Goal: Information Seeking & Learning: Learn about a topic

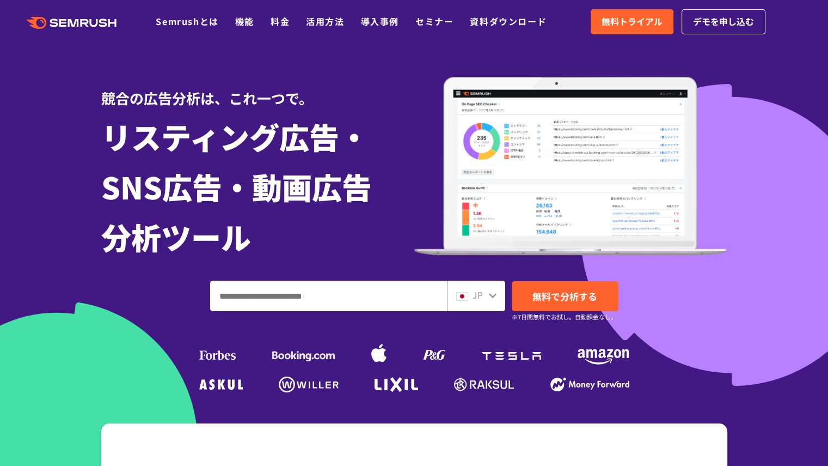
click at [371, 303] on input "ドメイン、キーワードまたはURLを入力してください" at bounding box center [329, 295] width 236 height 29
paste input "**********"
type input "**********"
click at [555, 302] on span "無料で分析する" at bounding box center [565, 296] width 65 height 14
click at [271, 22] on link "料金" at bounding box center [280, 21] width 19 height 13
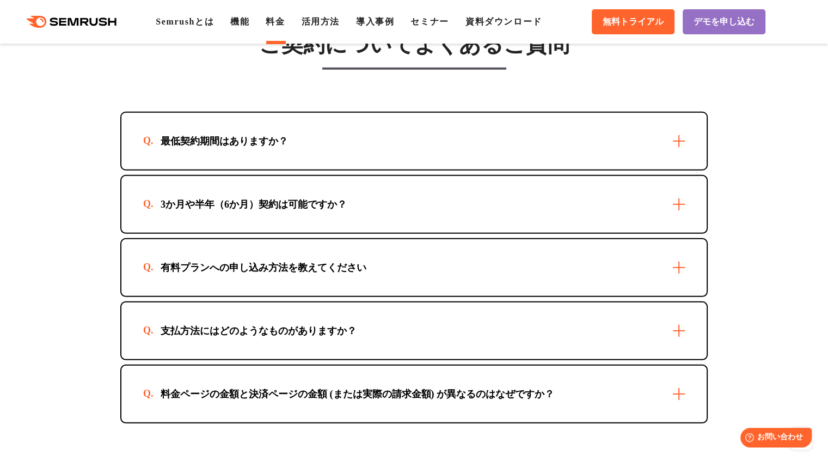
scroll to position [3101, 0]
click at [414, 146] on div "最低契約期間はありますか？" at bounding box center [413, 141] width 585 height 57
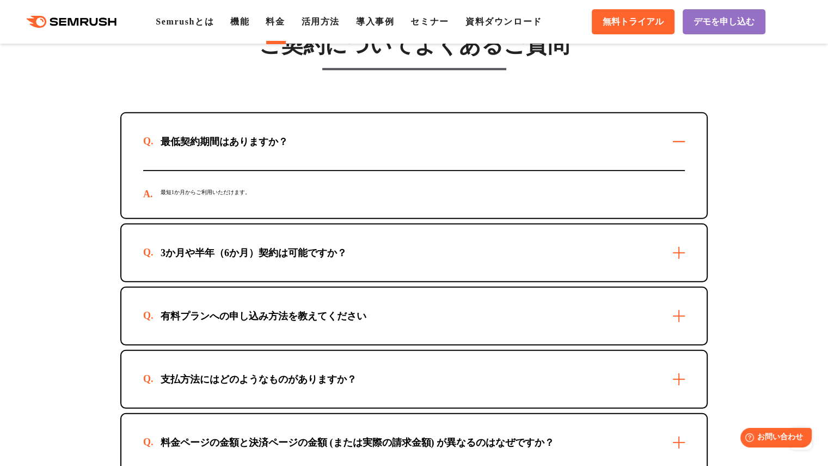
click at [457, 241] on div "3か月や半年（6か月）契約は可能ですか？" at bounding box center [413, 252] width 585 height 57
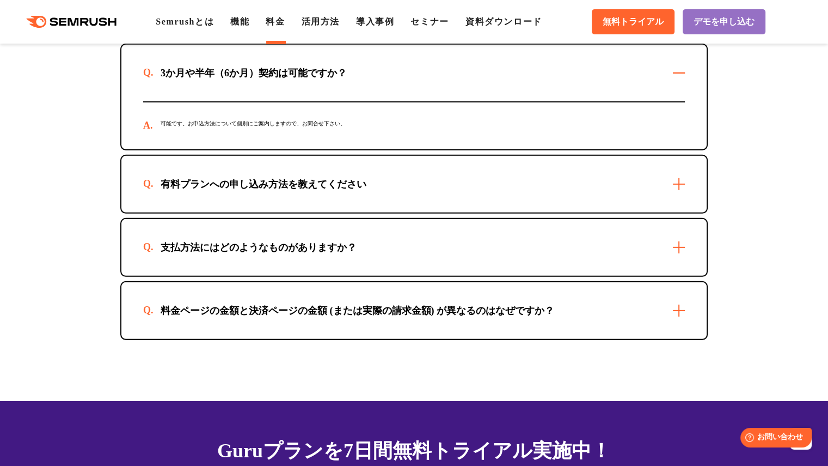
scroll to position [3282, 0]
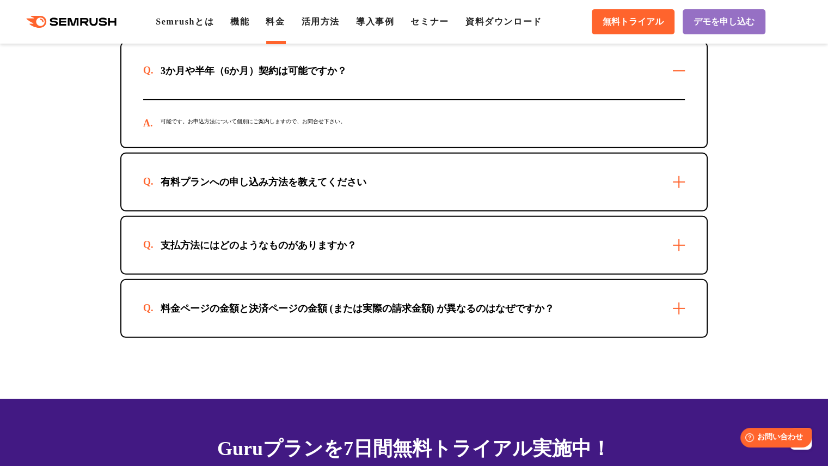
click at [472, 246] on div "支払方法にはどのようなものがありますか？" at bounding box center [413, 245] width 585 height 57
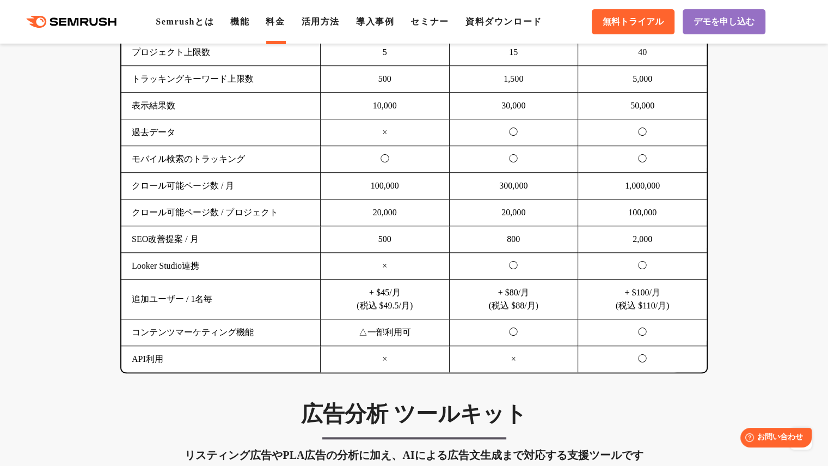
scroll to position [798, 0]
click at [246, 21] on link "機能" at bounding box center [239, 21] width 19 height 9
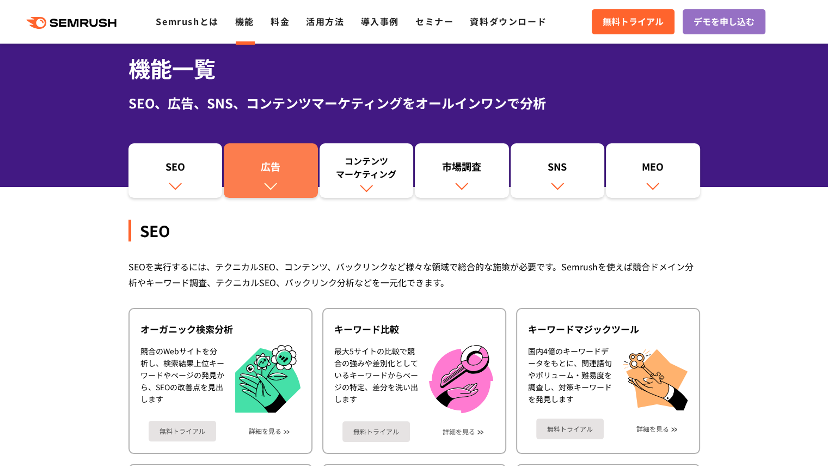
click at [274, 179] on img at bounding box center [271, 186] width 14 height 14
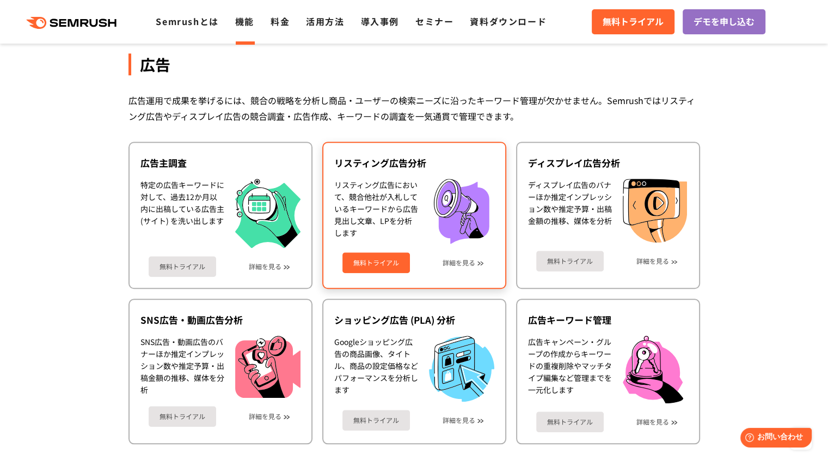
scroll to position [1006, 0]
